Goal: Task Accomplishment & Management: Complete application form

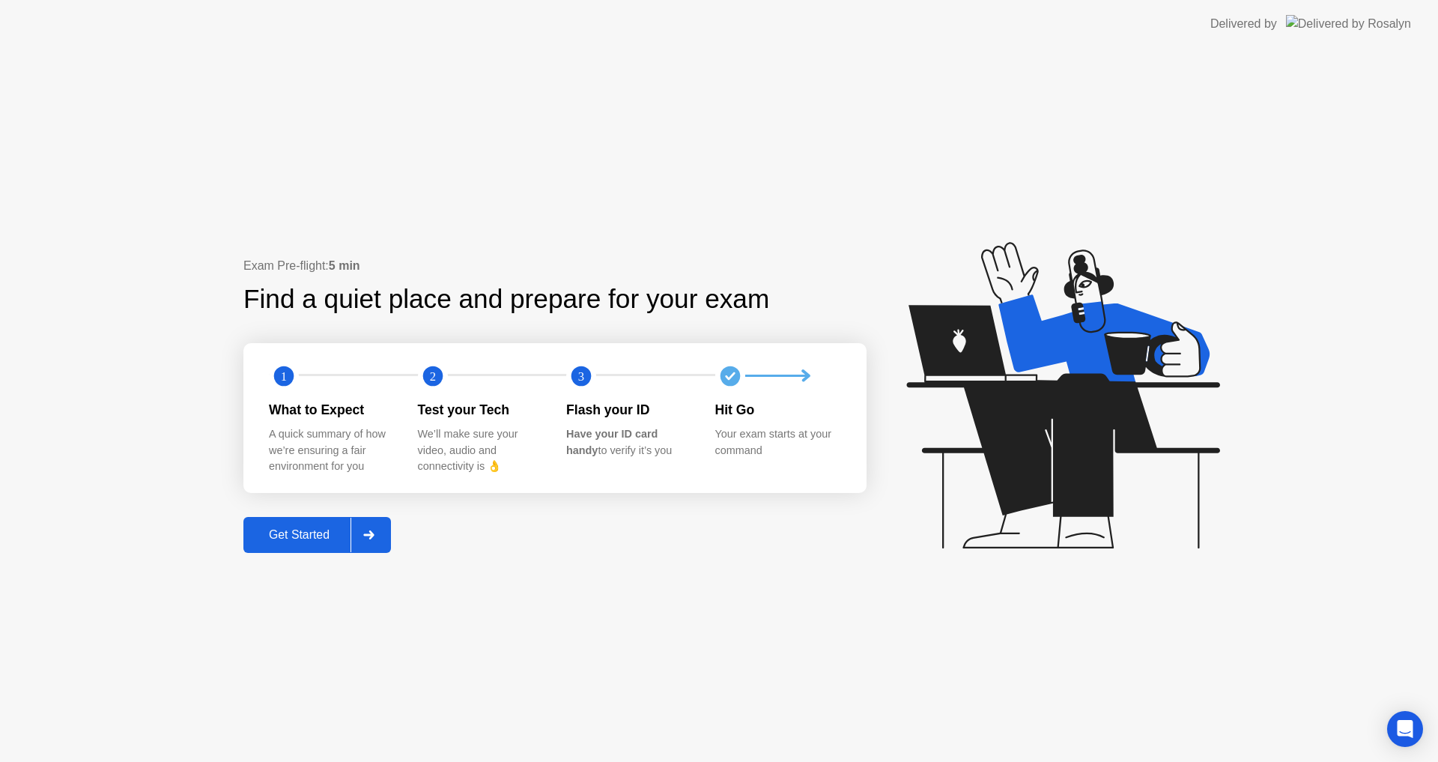
click at [314, 539] on div "Get Started" at bounding box center [299, 534] width 103 height 13
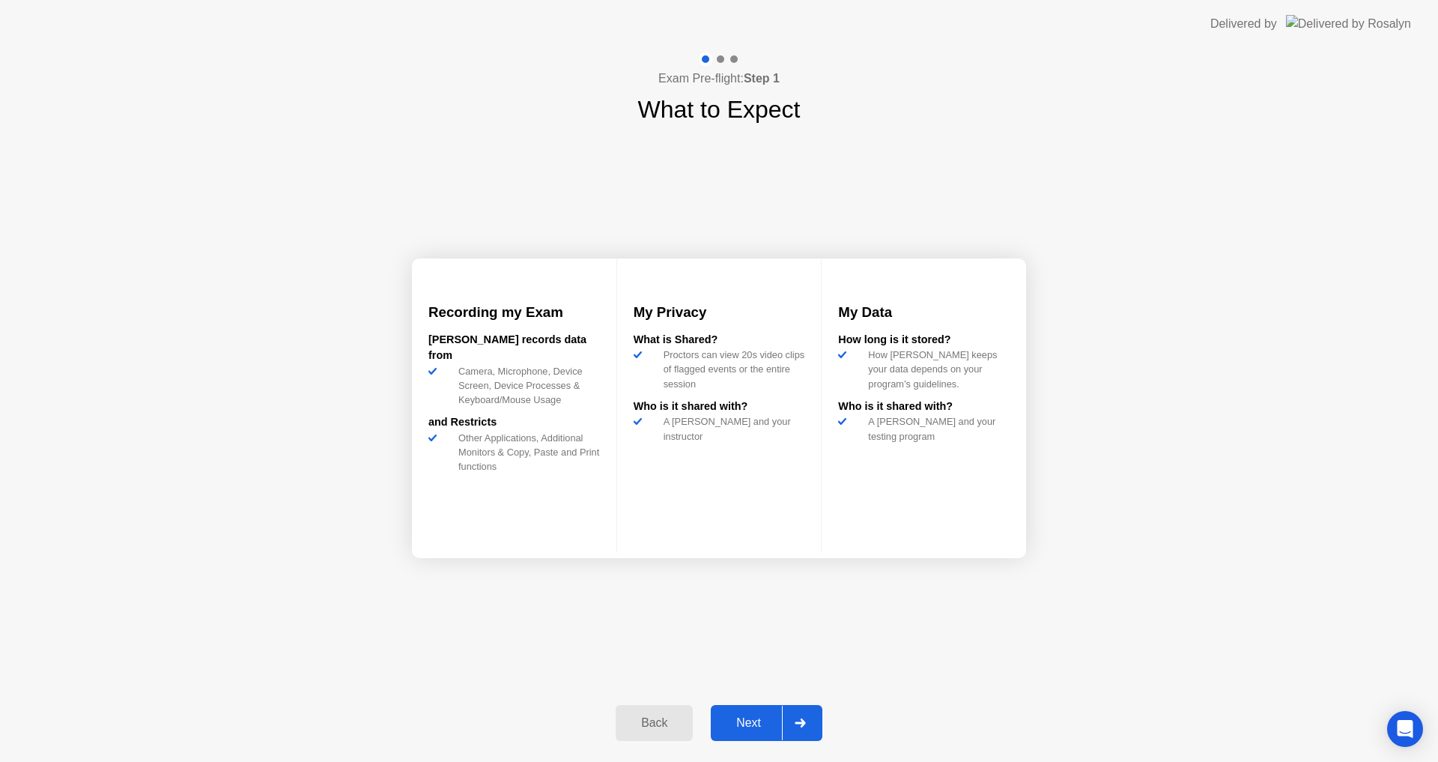
click at [741, 716] on div "Next" at bounding box center [748, 722] width 67 height 13
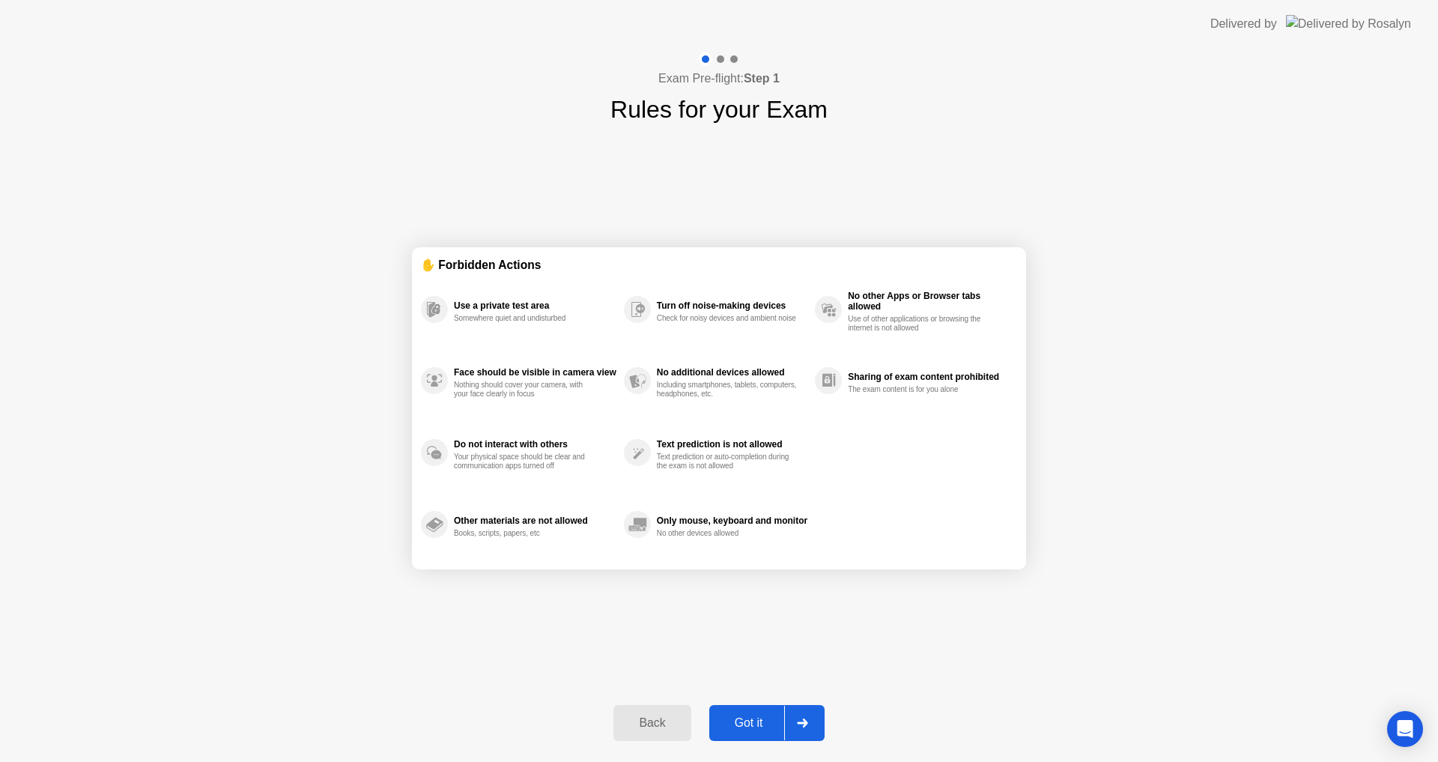
click at [741, 720] on div "Got it" at bounding box center [749, 722] width 70 height 13
select select "**********"
select select "*******"
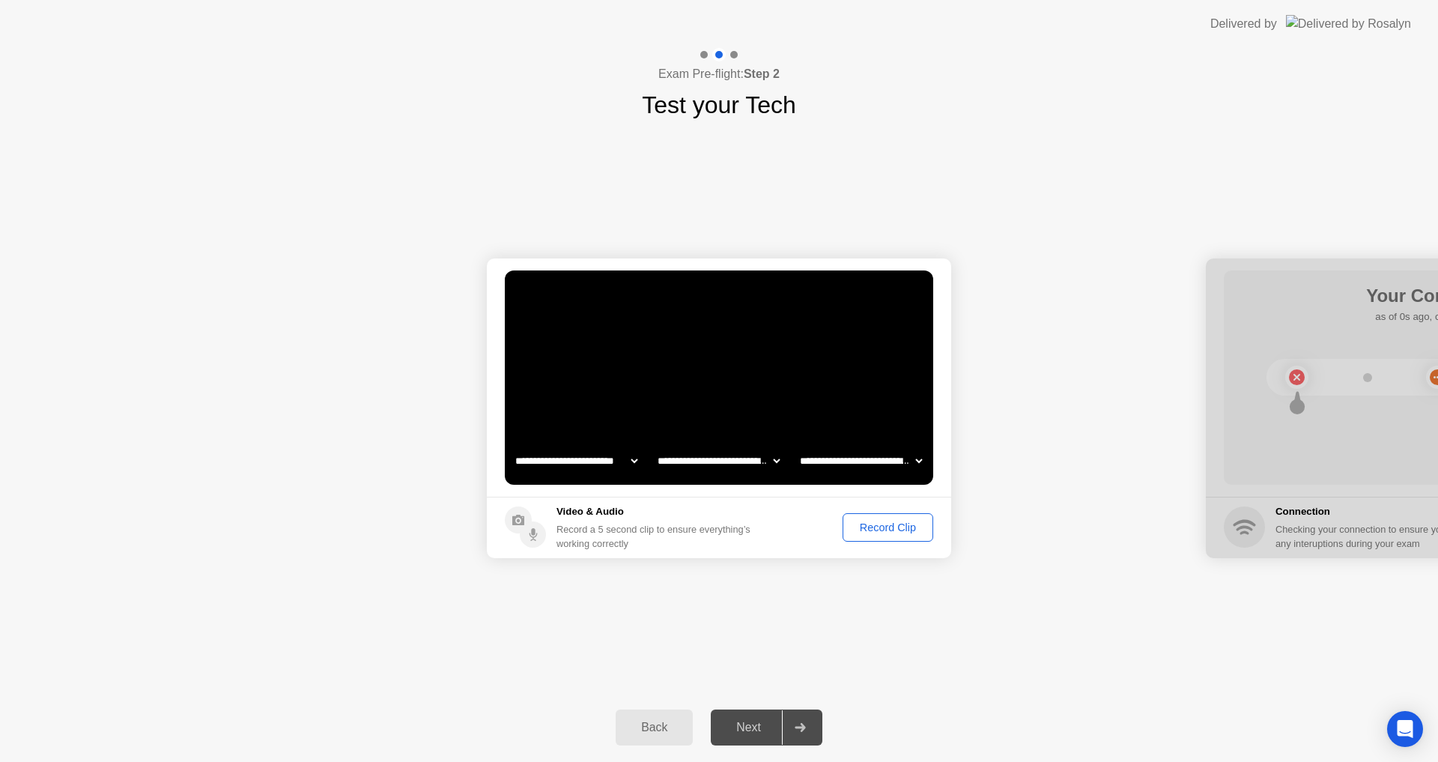
click at [891, 526] on div "Record Clip" at bounding box center [888, 527] width 80 height 12
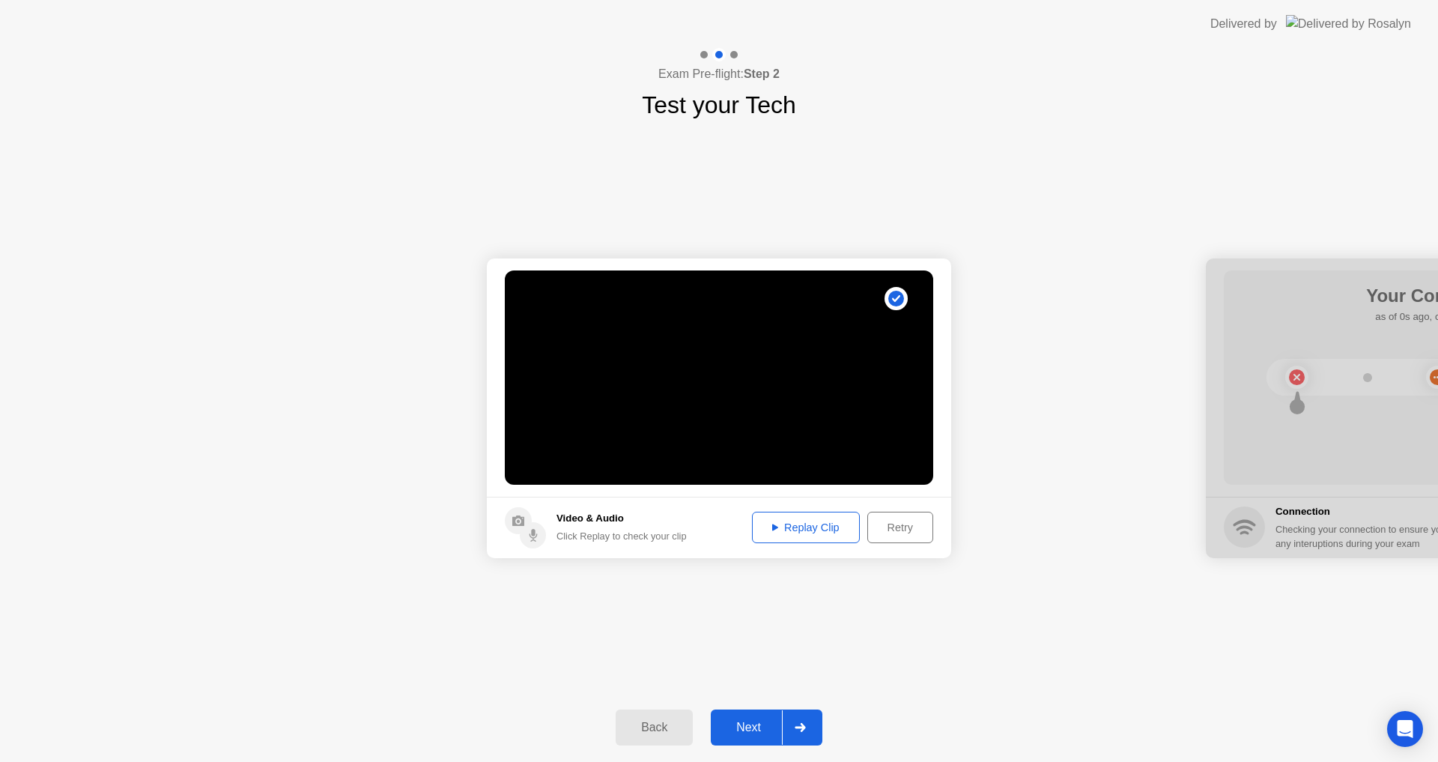
click at [811, 529] on div "Replay Clip" at bounding box center [805, 527] width 97 height 12
click at [751, 724] on div "Next" at bounding box center [748, 727] width 67 height 13
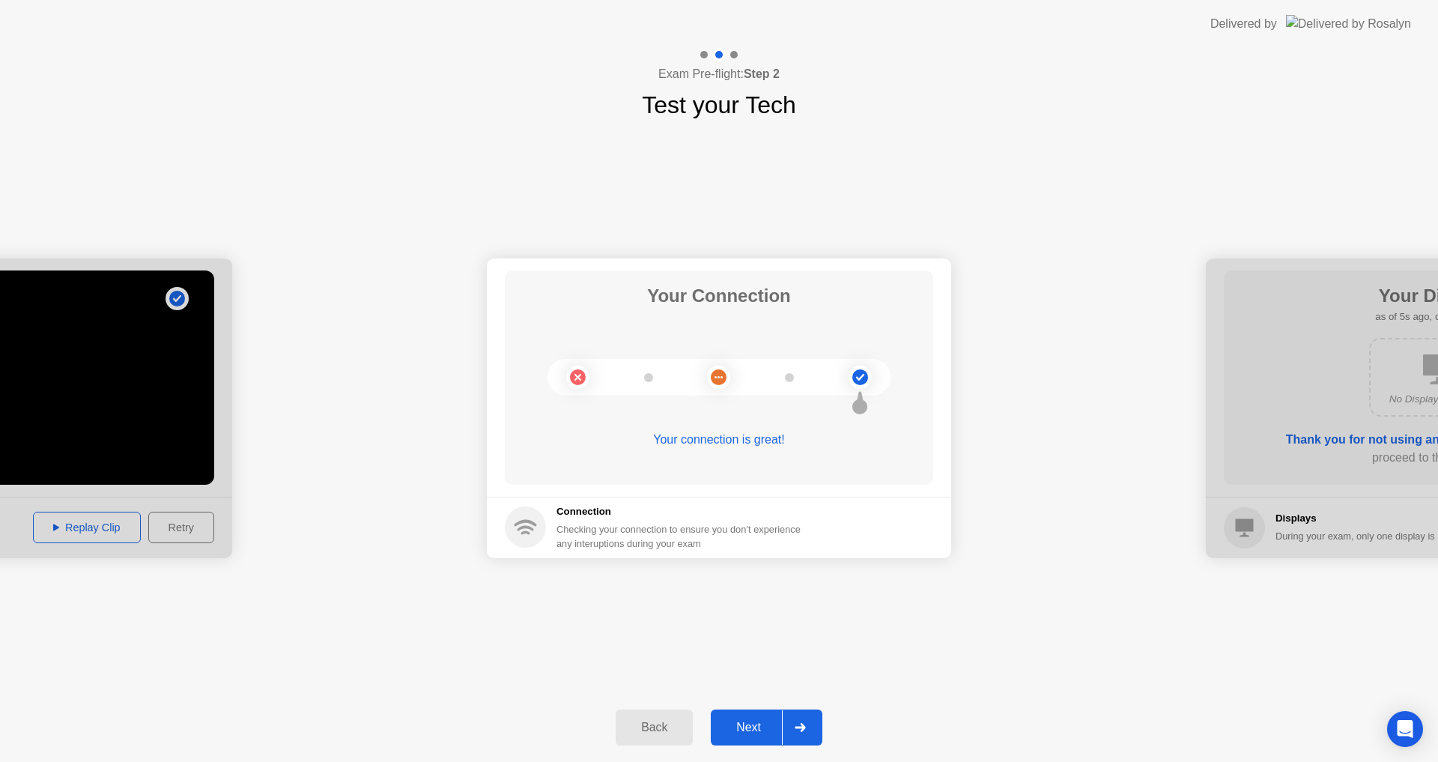
click at [741, 721] on div "Next" at bounding box center [748, 727] width 67 height 13
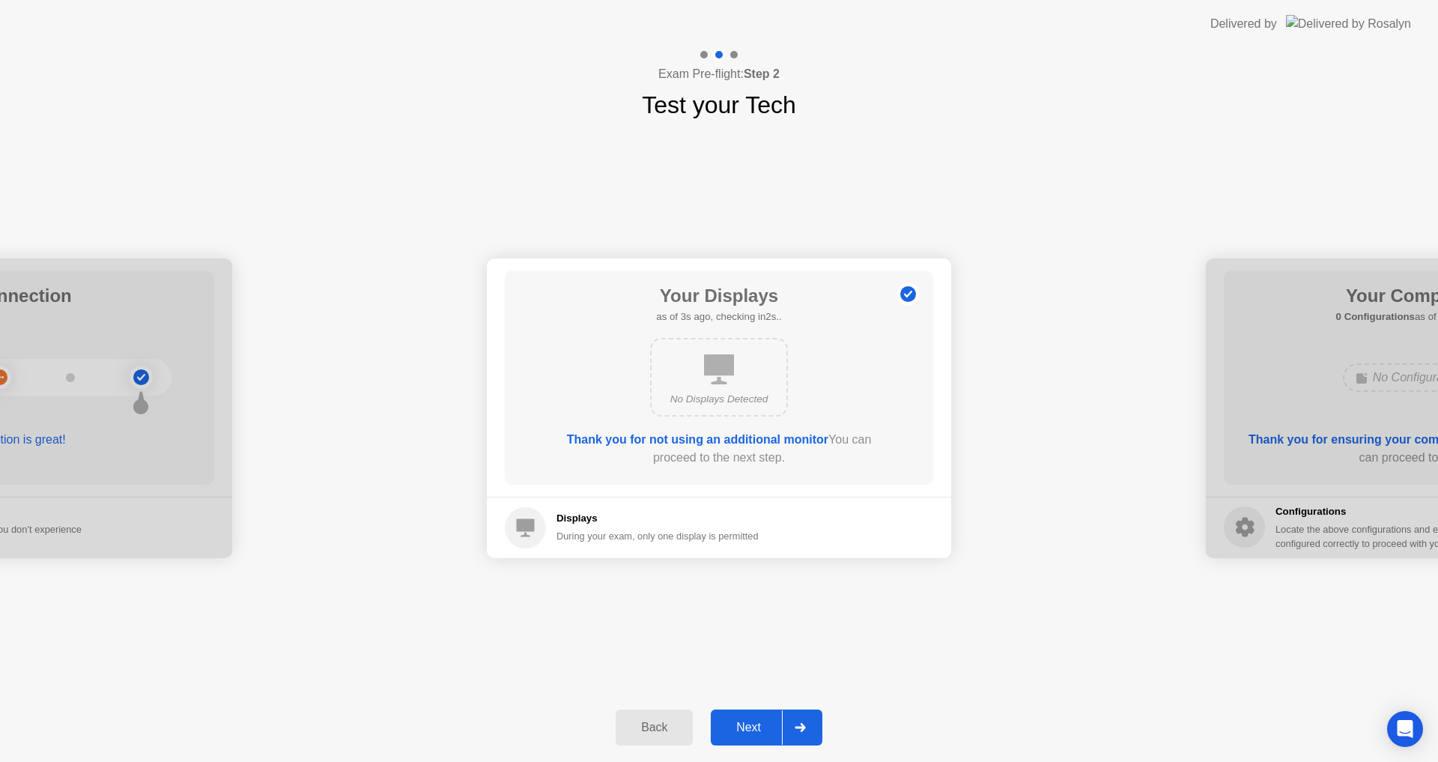
click at [736, 391] on div "No Displays Detected" at bounding box center [719, 377] width 138 height 79
click at [753, 440] on b "Thank you for not using an additional monitor" at bounding box center [697, 439] width 261 height 13
click at [530, 518] on circle at bounding box center [525, 527] width 41 height 41
click at [754, 723] on div "Next" at bounding box center [748, 727] width 67 height 13
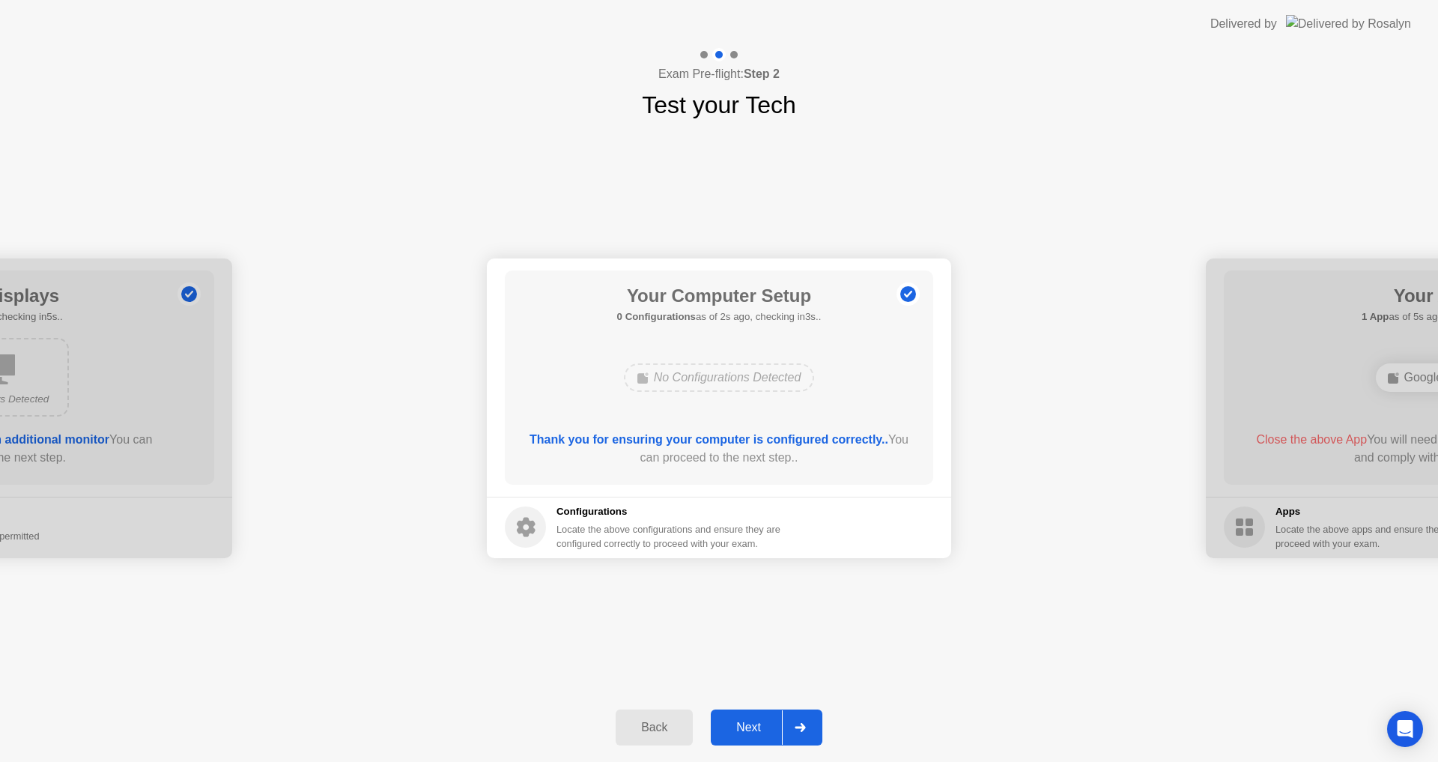
click at [754, 723] on div "Next" at bounding box center [748, 727] width 67 height 13
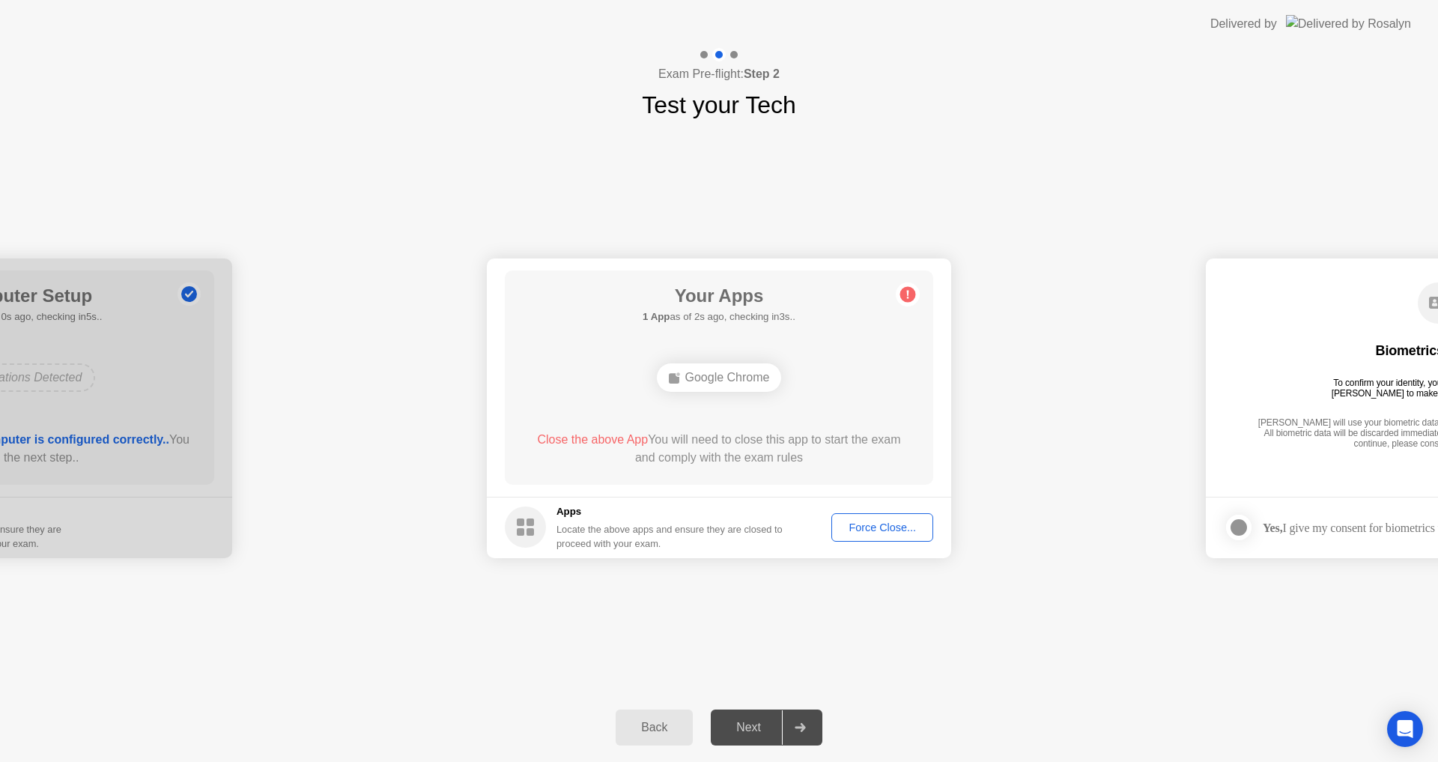
click at [754, 723] on div "Next" at bounding box center [748, 727] width 67 height 13
click at [748, 376] on div "Google Chrome" at bounding box center [719, 377] width 125 height 28
click at [417, 684] on div "**********" at bounding box center [719, 408] width 1438 height 570
click at [754, 724] on div "Next" at bounding box center [748, 727] width 67 height 13
click at [878, 529] on div "Force Close..." at bounding box center [882, 527] width 91 height 12
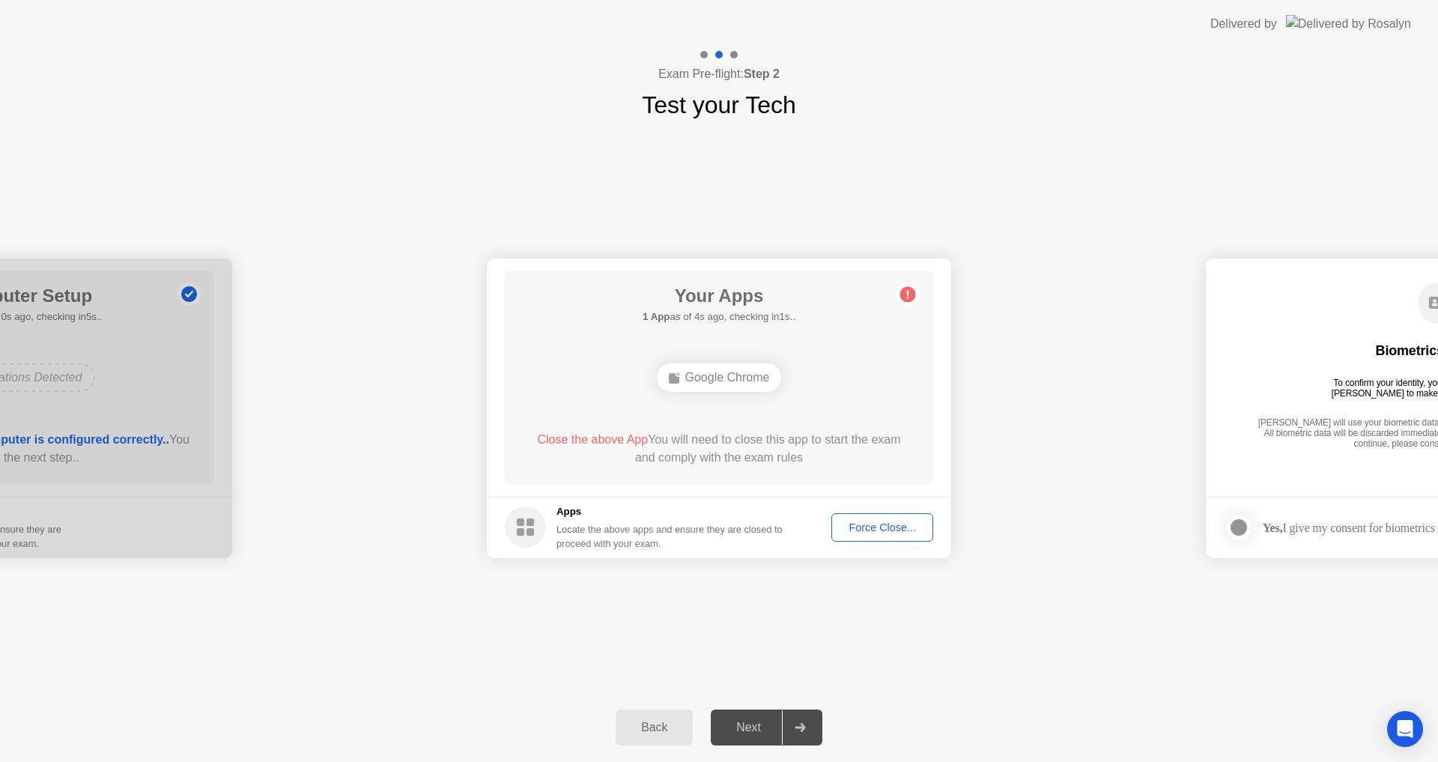
click at [757, 732] on div "Next" at bounding box center [748, 727] width 67 height 13
click at [751, 722] on div "Next" at bounding box center [748, 727] width 67 height 13
click at [745, 373] on div "Google Chrome" at bounding box center [719, 377] width 125 height 28
click at [616, 438] on span "Close the above App" at bounding box center [592, 439] width 111 height 13
click at [742, 383] on div "Google Chrome" at bounding box center [719, 377] width 125 height 28
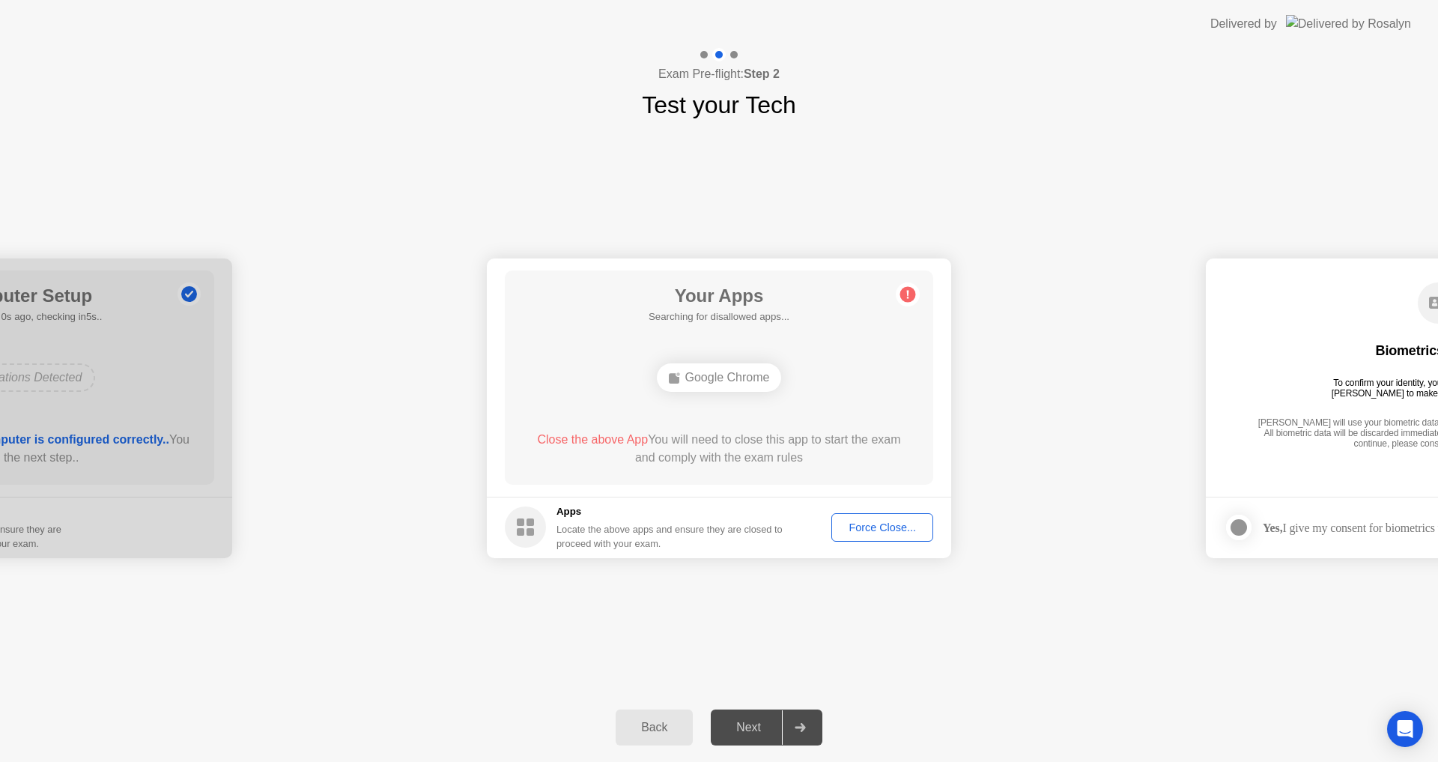
click at [856, 399] on div "Your Apps Searching for disallowed apps... Google Chrome Close the above App Yo…" at bounding box center [719, 377] width 428 height 214
click at [799, 727] on icon at bounding box center [800, 727] width 10 height 9
click at [882, 524] on div "Force Close..." at bounding box center [882, 527] width 91 height 12
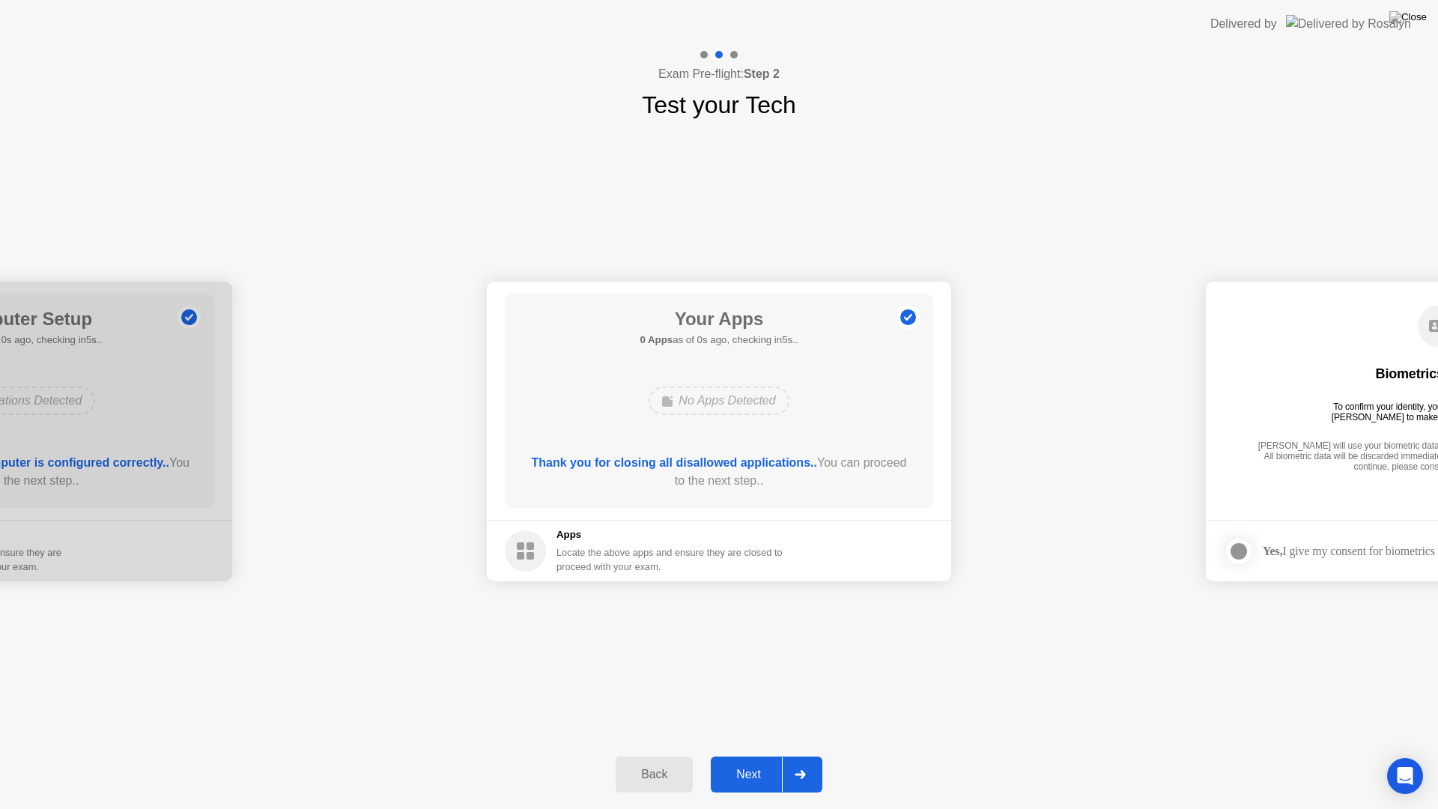
click at [872, 546] on footer "Apps Locate the above apps and ensure they are closed to proceed with your exam." at bounding box center [719, 550] width 464 height 61
click at [754, 761] on div "Next" at bounding box center [748, 774] width 67 height 13
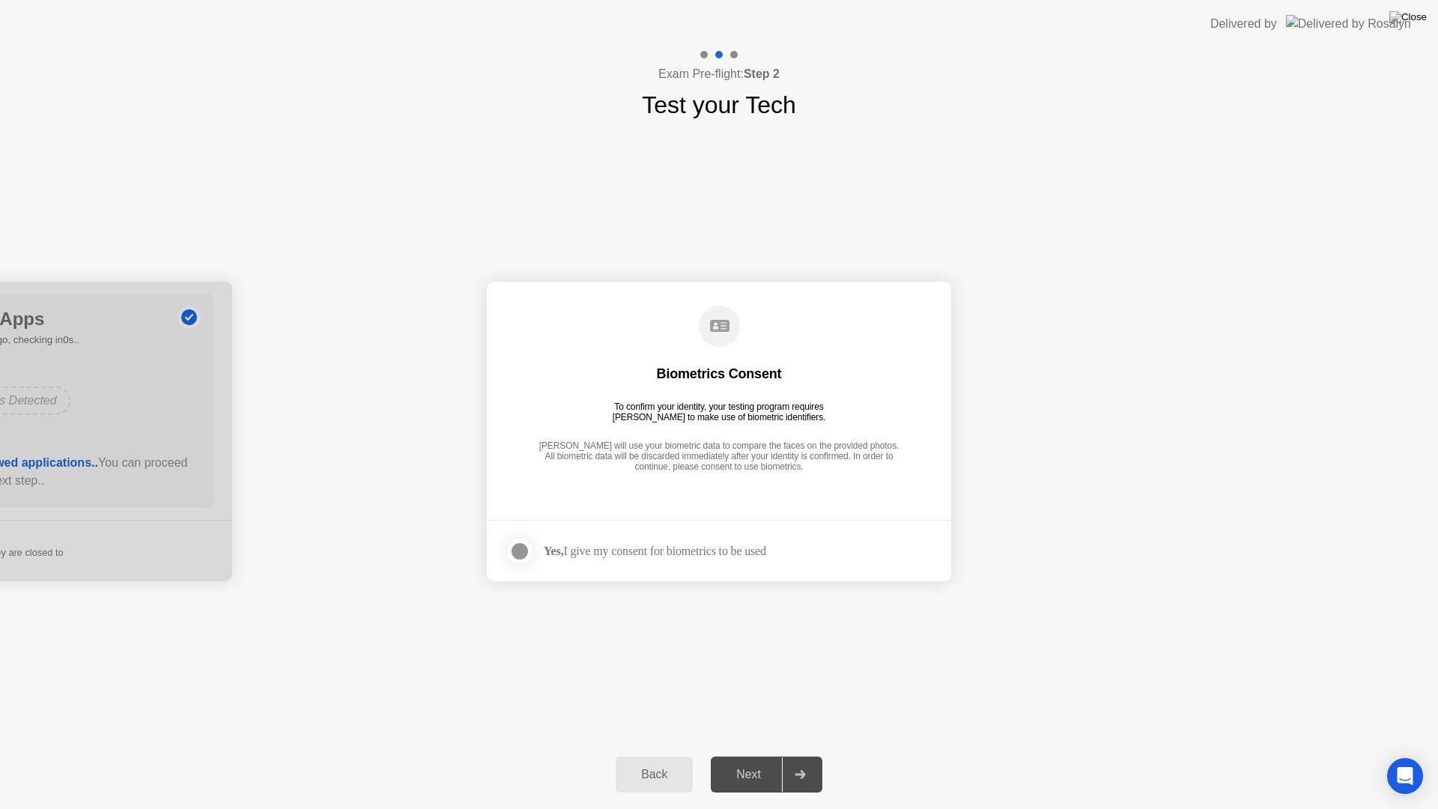
click at [526, 551] on div at bounding box center [520, 551] width 18 height 18
click at [754, 761] on button "Next" at bounding box center [767, 775] width 112 height 36
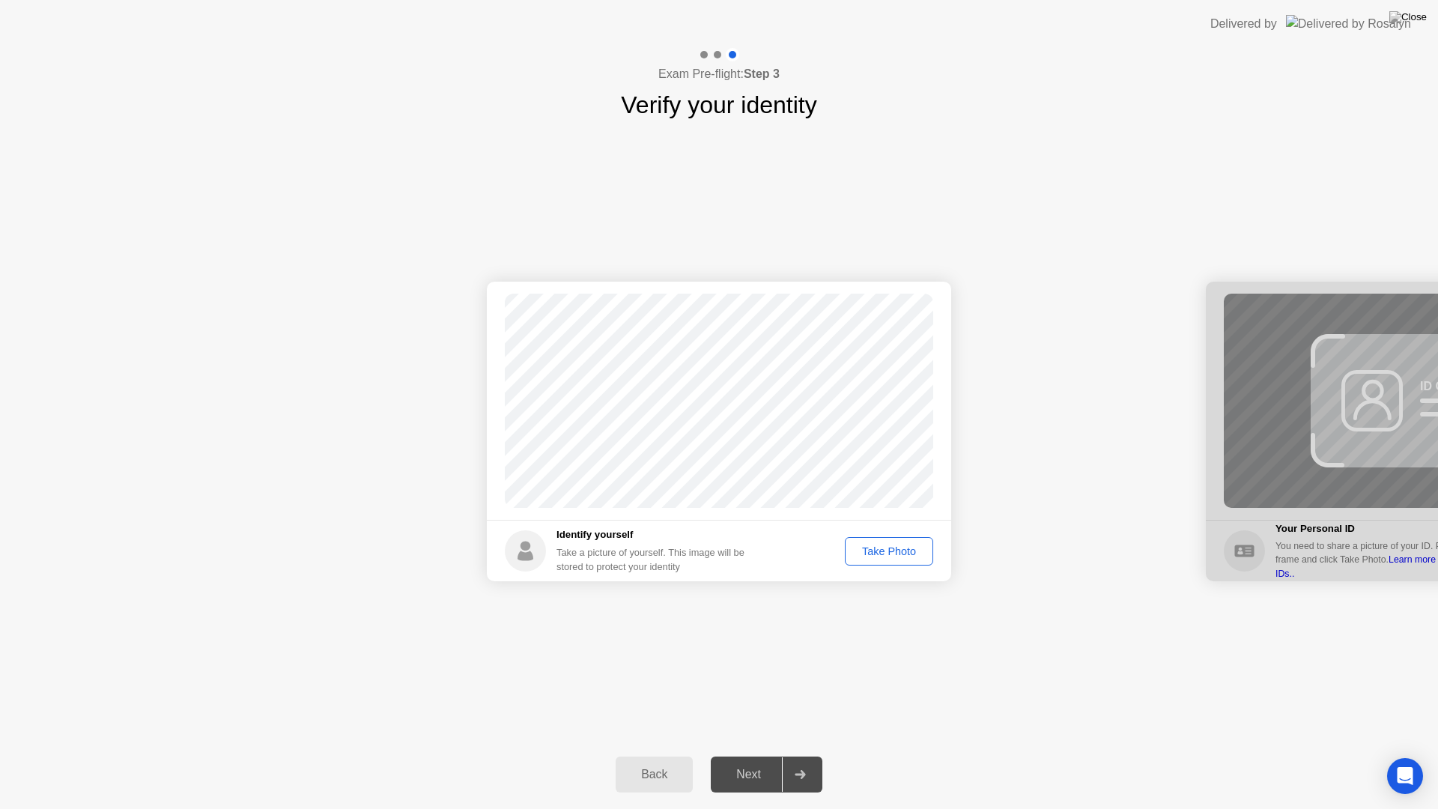
click at [897, 554] on div "Take Photo" at bounding box center [889, 551] width 78 height 12
click at [911, 553] on div "Retake" at bounding box center [899, 551] width 58 height 12
click at [878, 550] on div "Take Photo" at bounding box center [889, 551] width 78 height 12
click at [764, 761] on div "Next" at bounding box center [748, 774] width 67 height 13
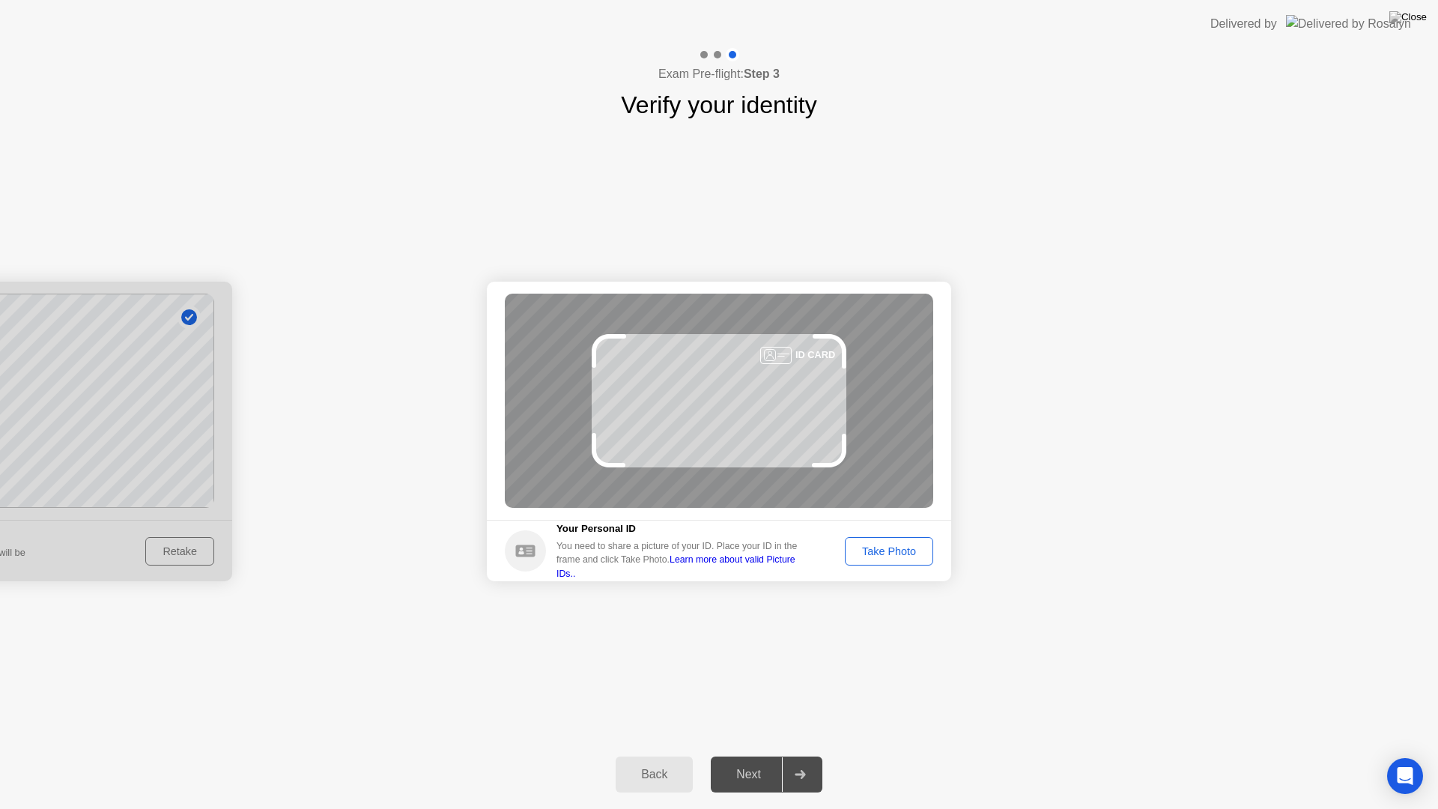
click at [863, 554] on div "Take Photo" at bounding box center [889, 551] width 78 height 12
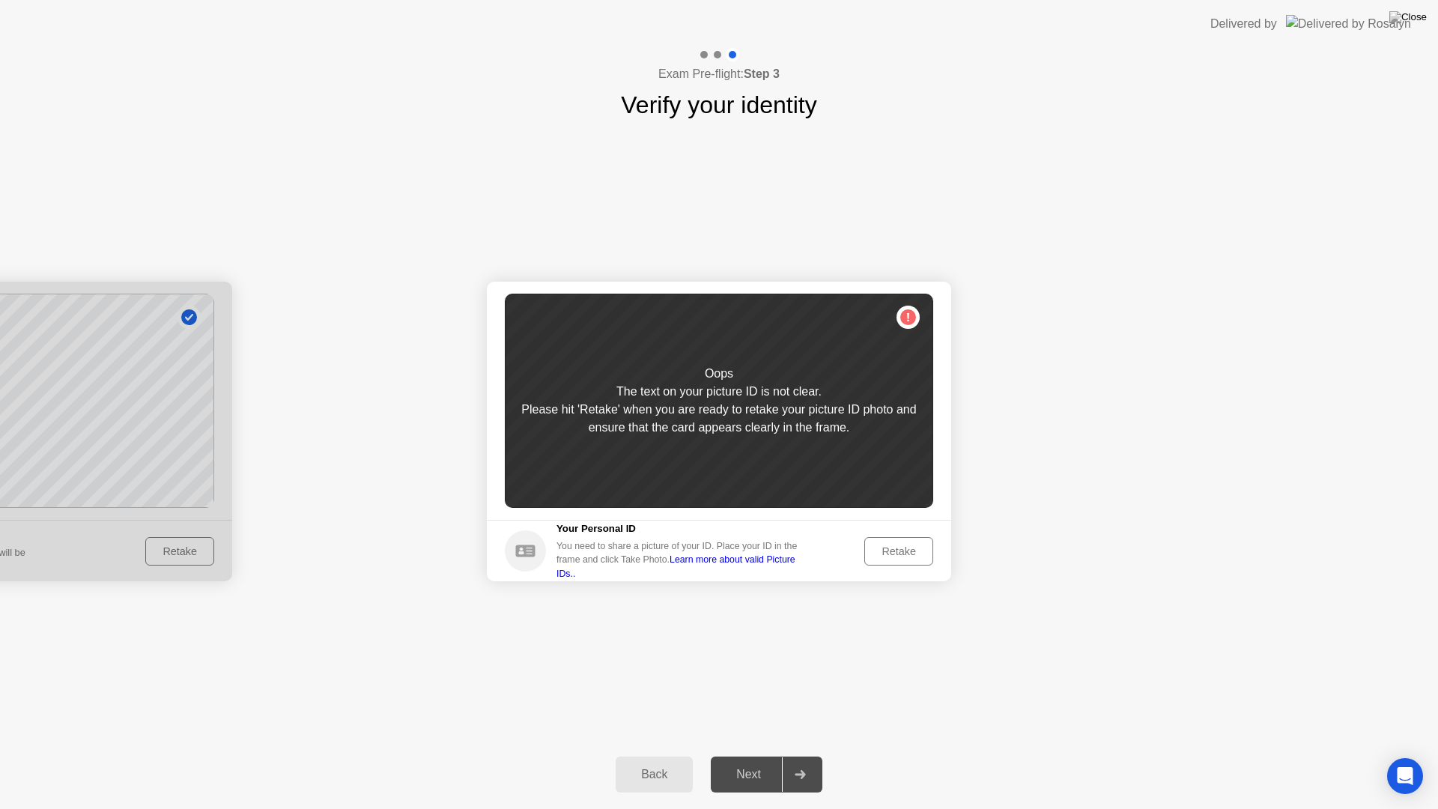
click at [875, 549] on div "Retake" at bounding box center [899, 551] width 58 height 12
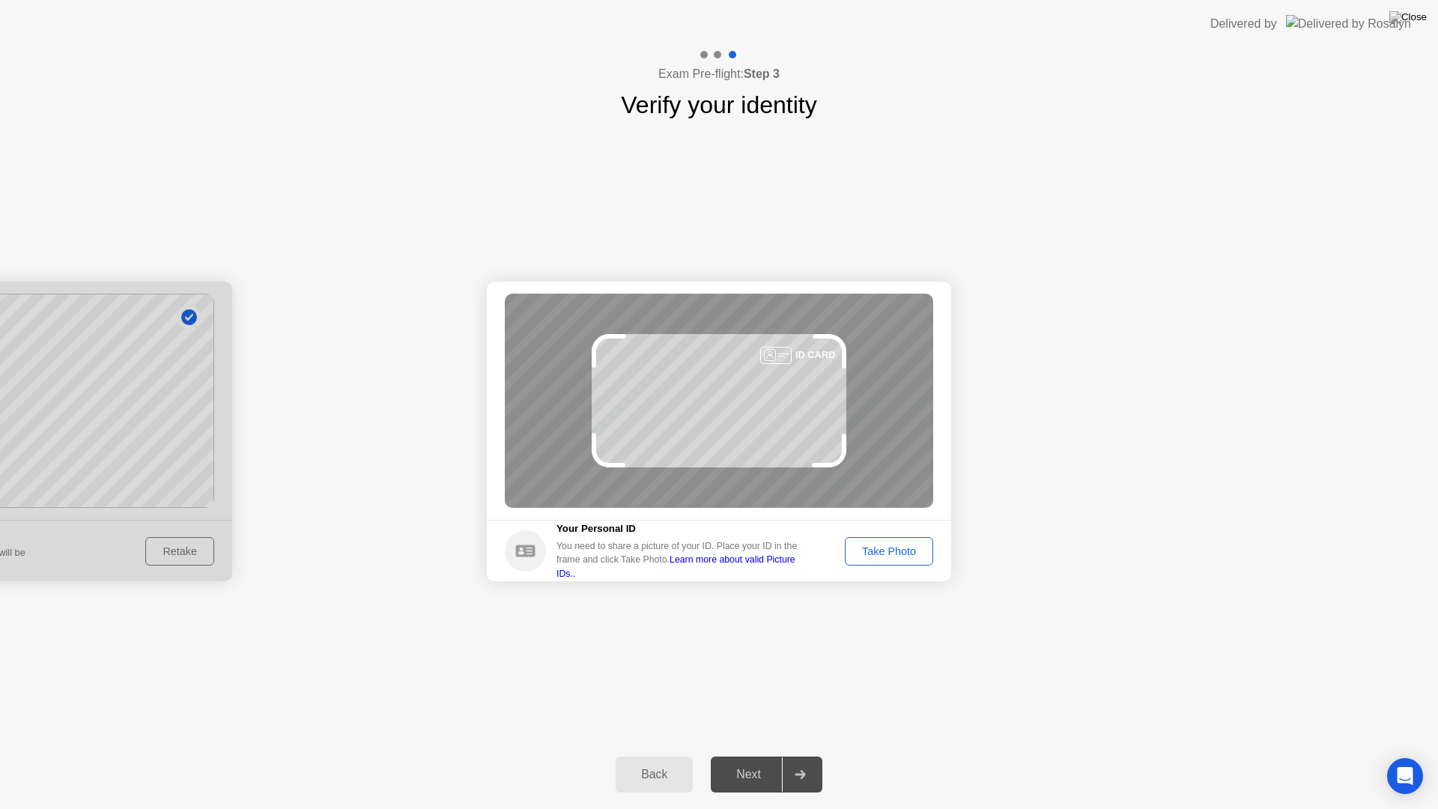
click at [882, 545] on div "Take Photo" at bounding box center [889, 551] width 78 height 12
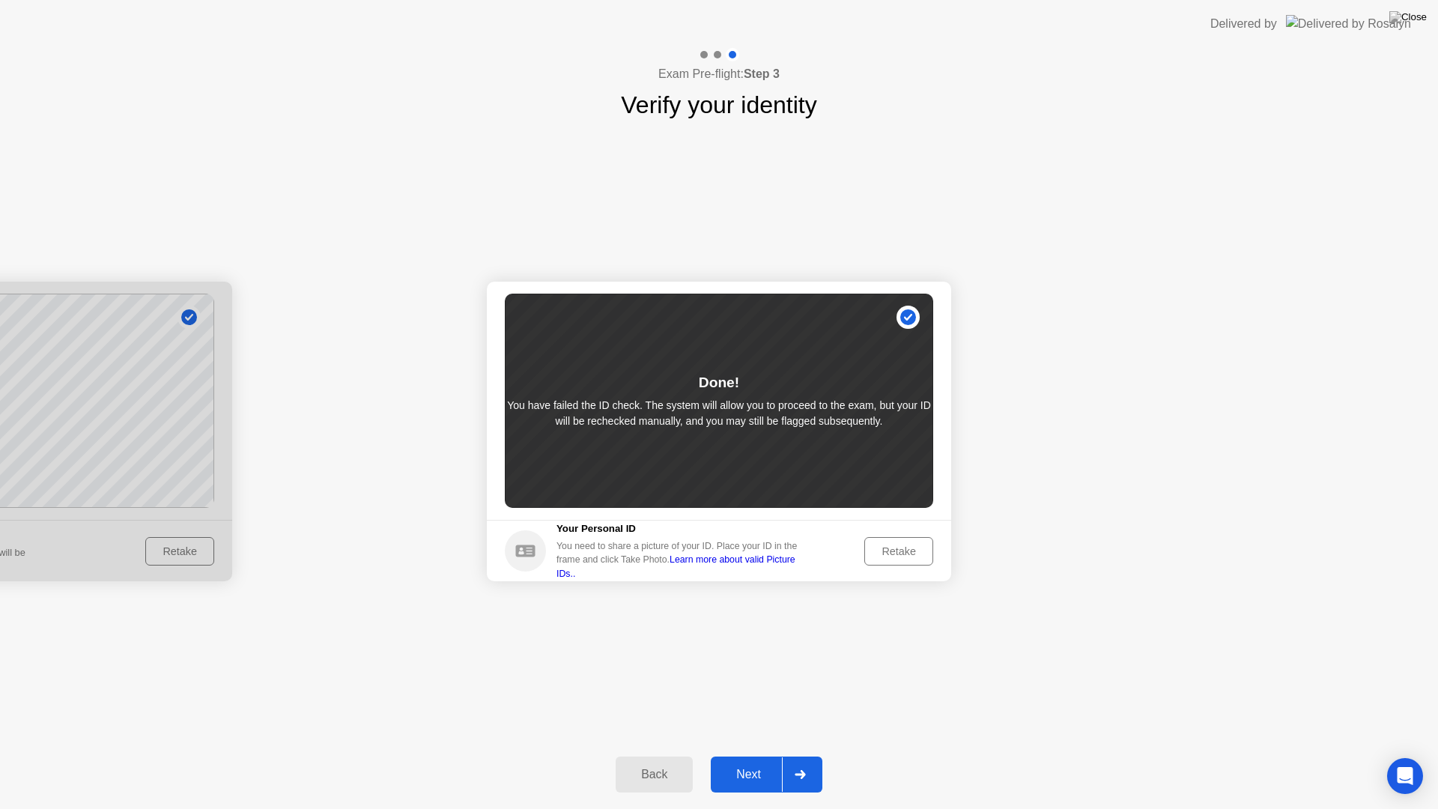
click at [765, 761] on div "Next" at bounding box center [748, 774] width 67 height 13
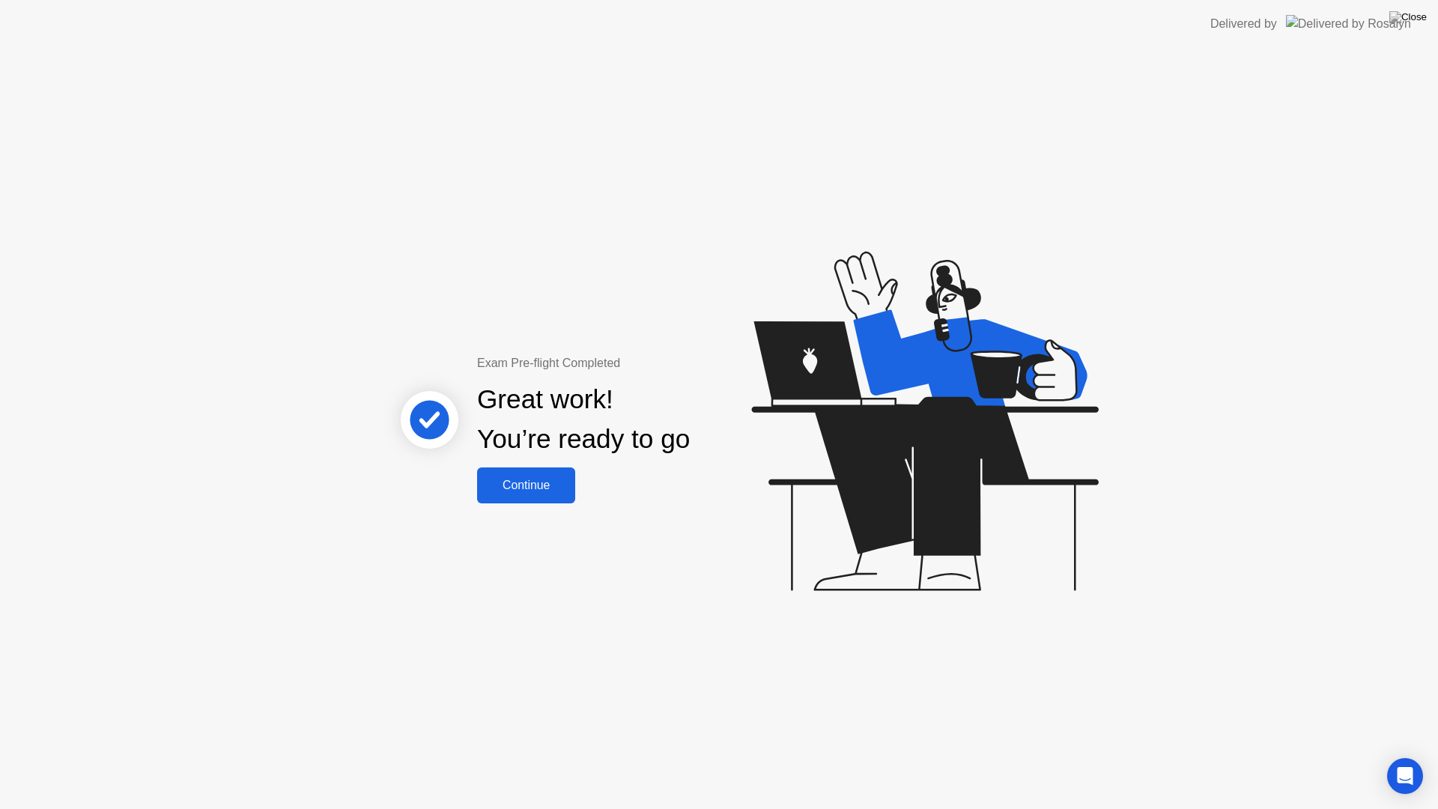
click at [545, 491] on div "Continue" at bounding box center [526, 485] width 89 height 13
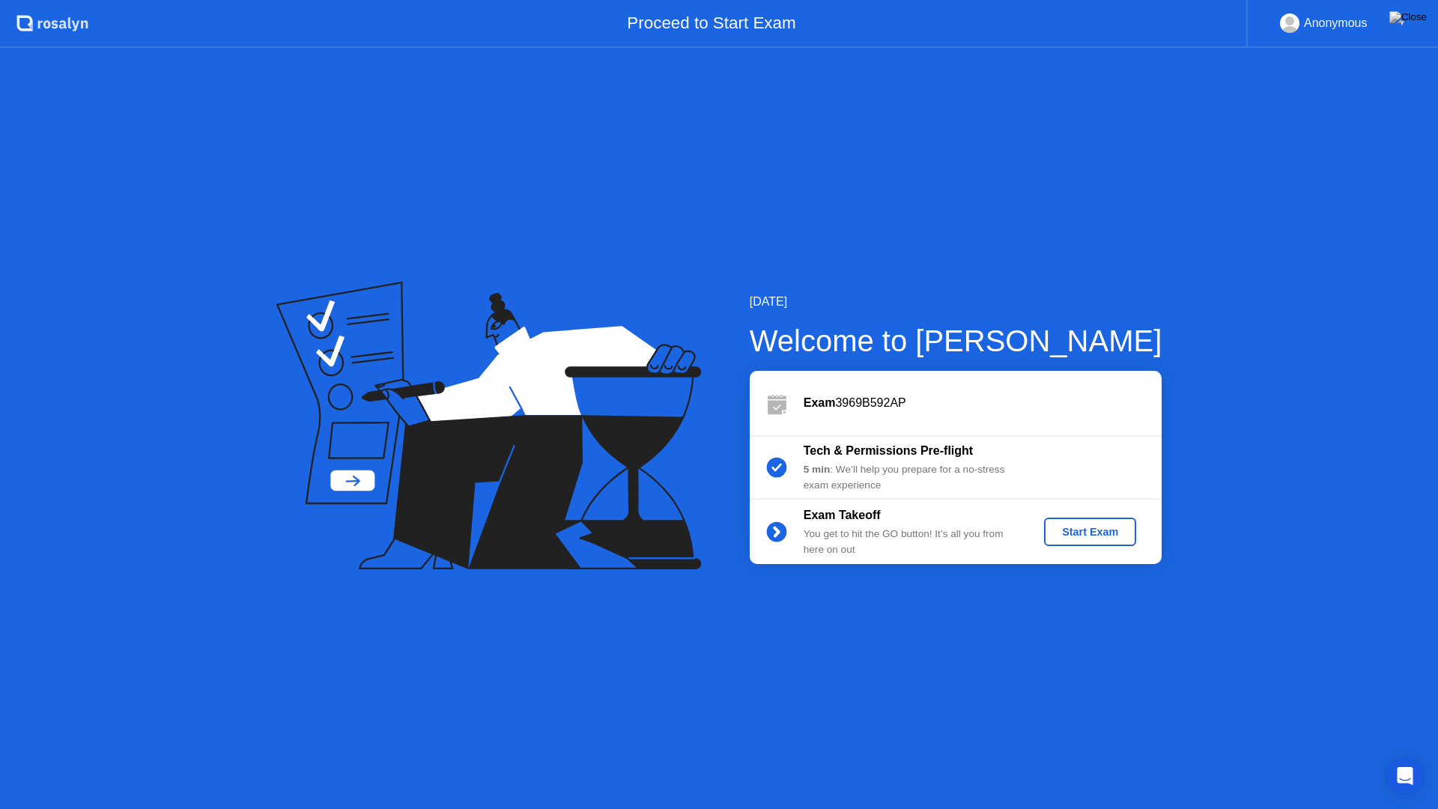
click at [1114, 536] on div "Start Exam" at bounding box center [1090, 532] width 80 height 12
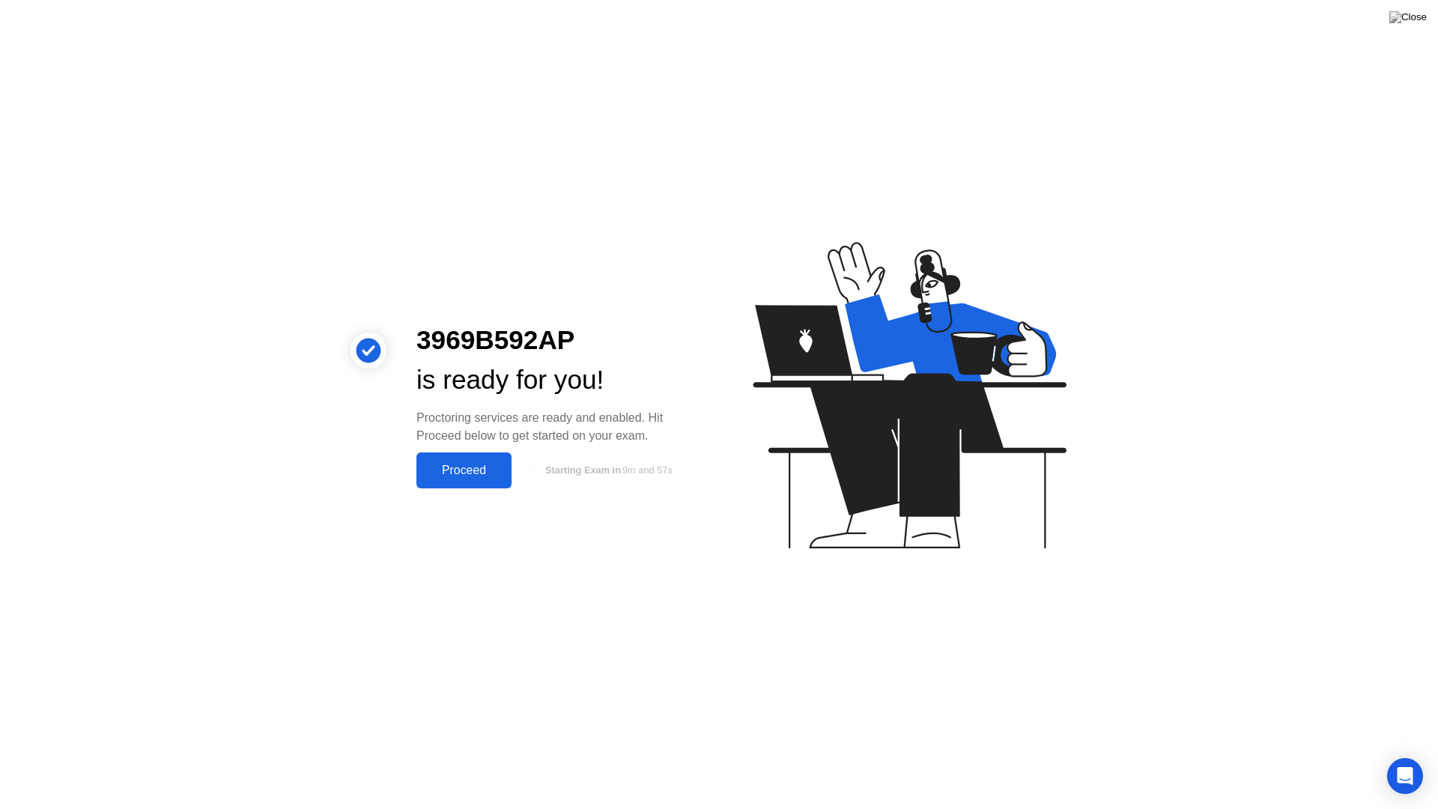
click at [470, 474] on div "Proceed" at bounding box center [464, 470] width 86 height 13
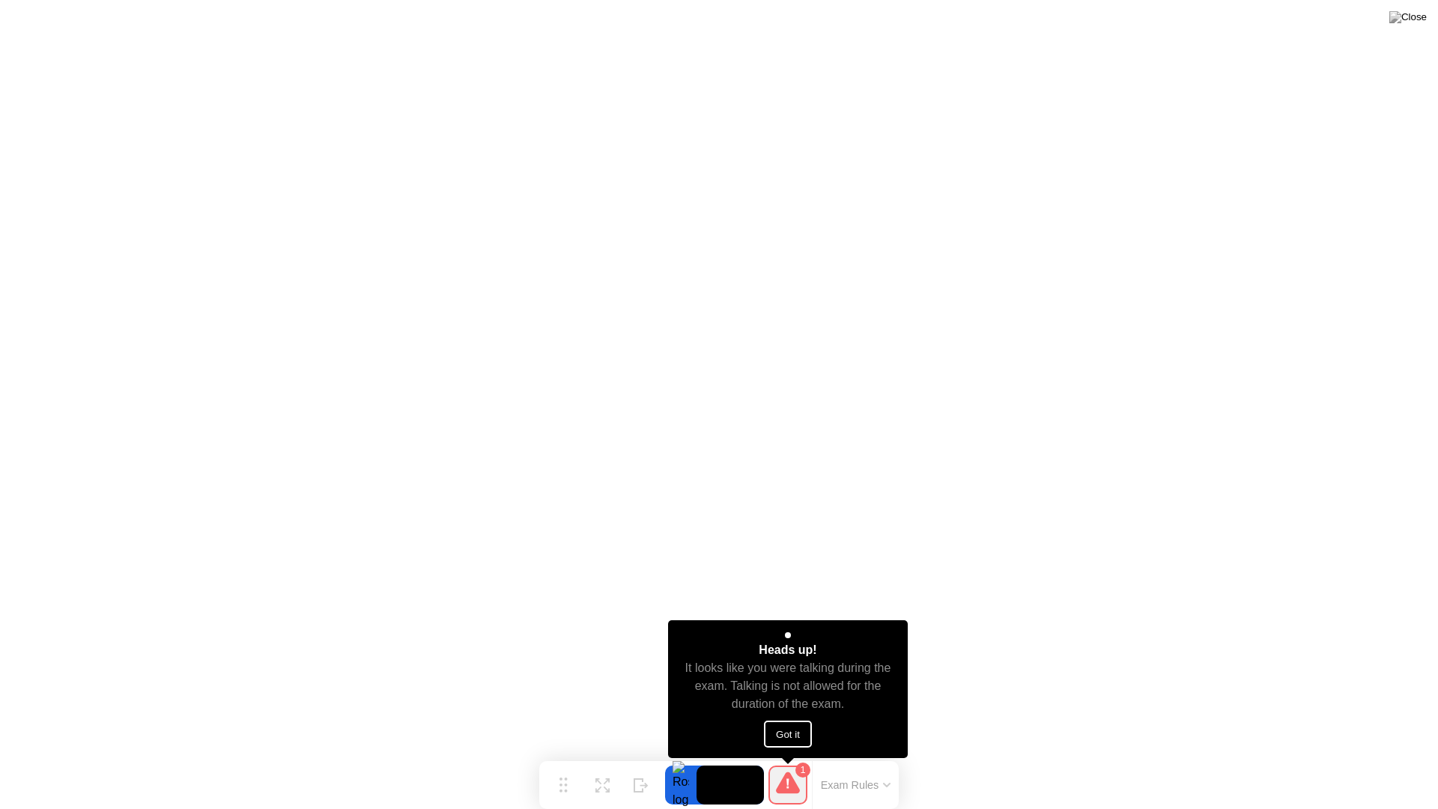
click at [788, 730] on button "Got it" at bounding box center [788, 734] width 48 height 27
